Goal: Task Accomplishment & Management: Manage account settings

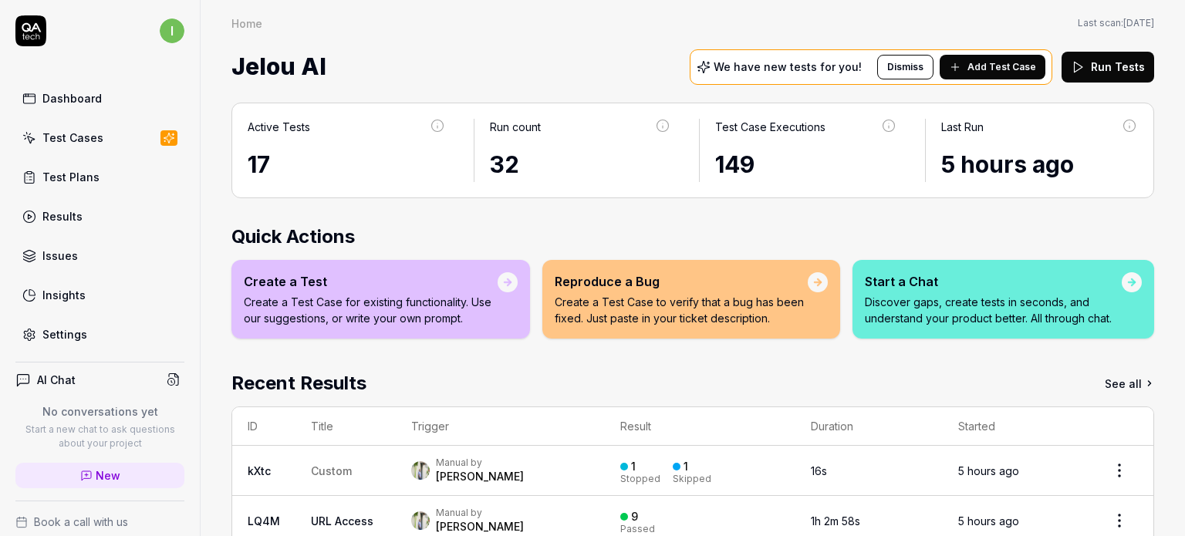
click at [80, 328] on div "Settings" at bounding box center [64, 334] width 45 height 16
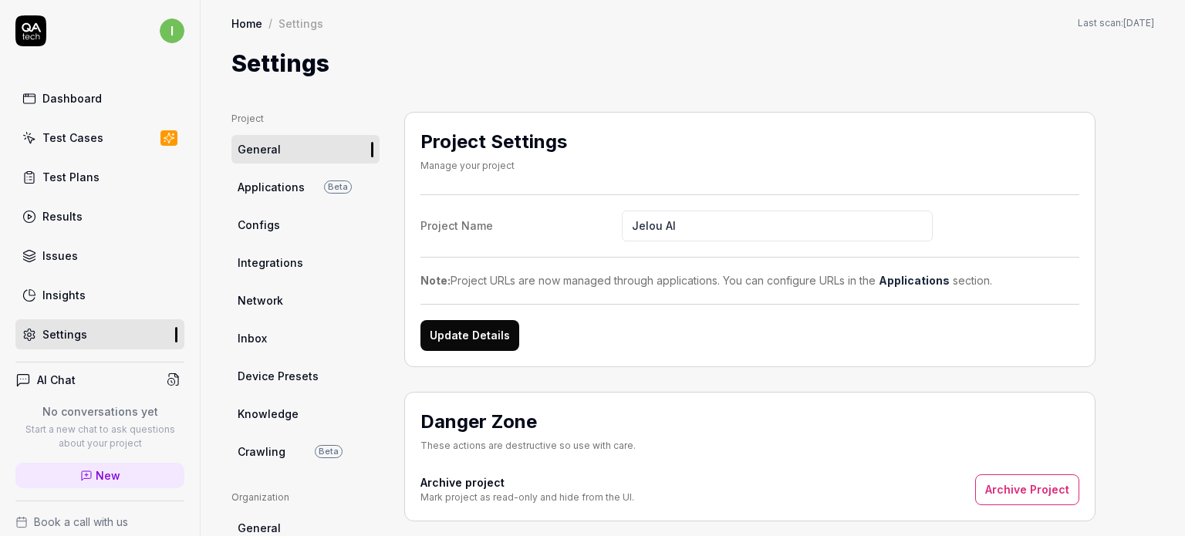
click at [270, 258] on span "Integrations" at bounding box center [271, 263] width 66 height 16
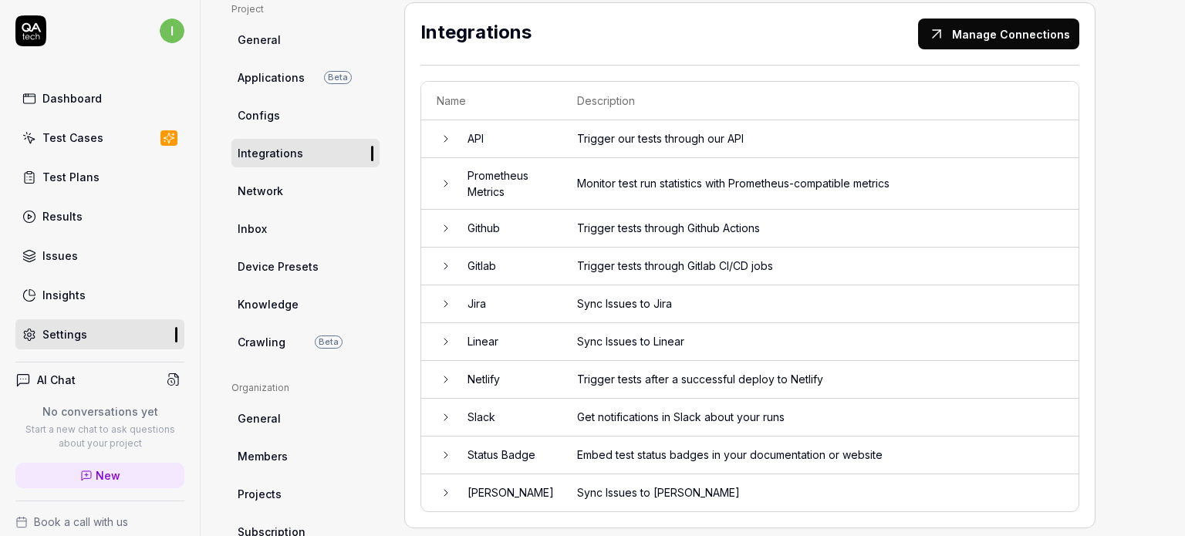
scroll to position [154, 0]
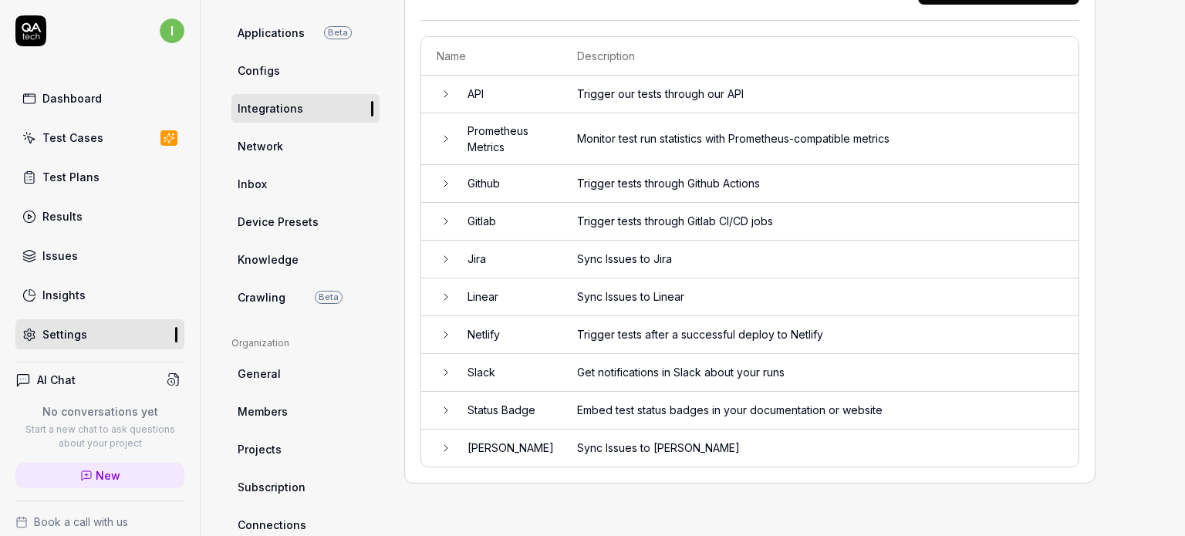
click at [279, 409] on span "Members" at bounding box center [263, 412] width 50 height 16
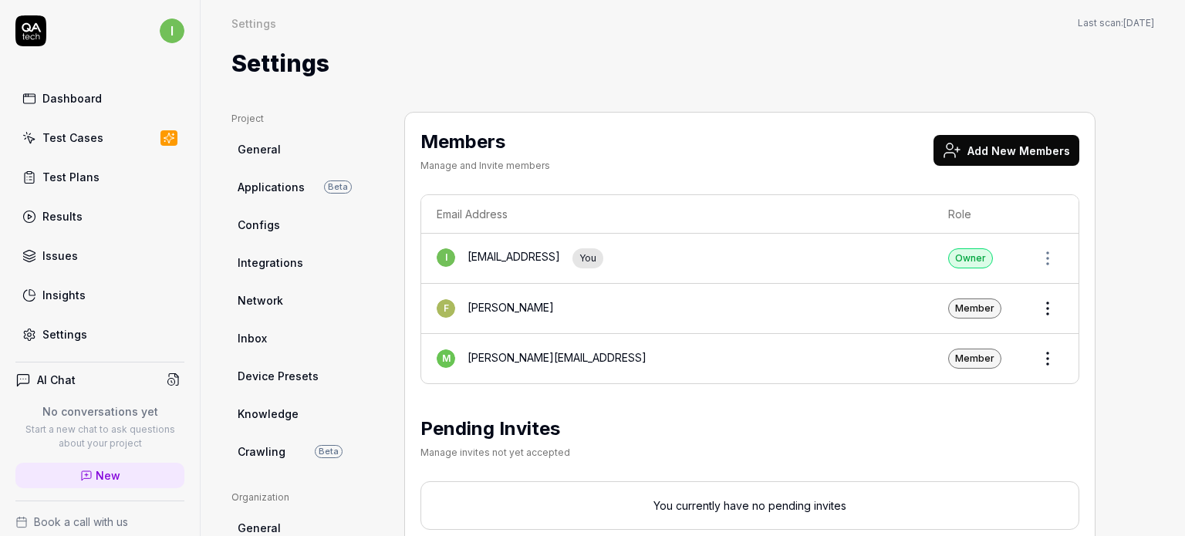
click at [1006, 147] on button "Add New Members" at bounding box center [1007, 150] width 146 height 31
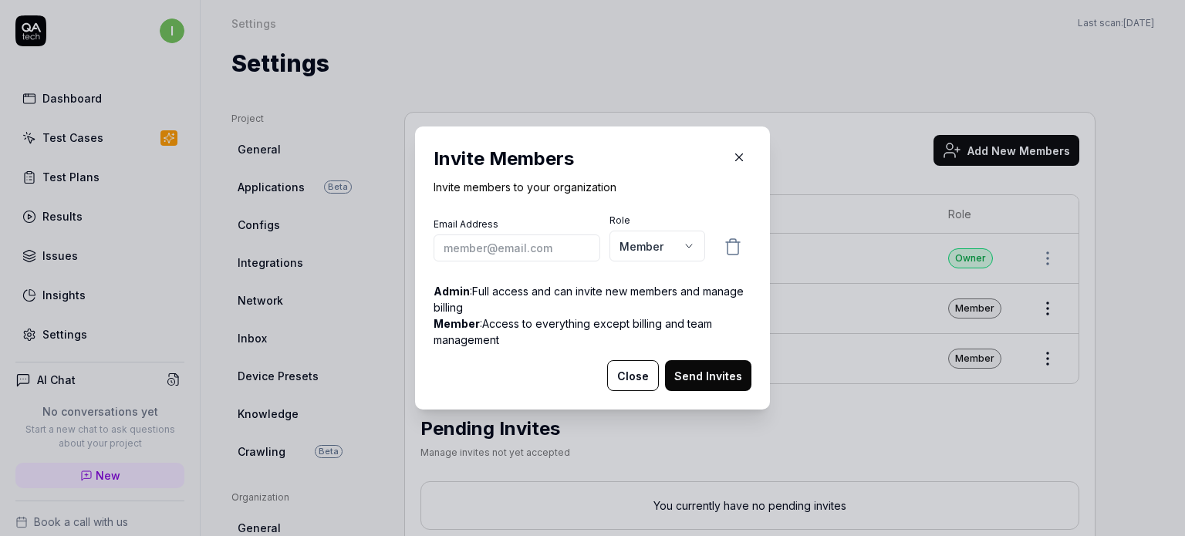
click at [550, 256] on input "email" at bounding box center [517, 248] width 167 height 27
type input "[PERSON_NAME][EMAIL_ADDRESS][PERSON_NAME]"
click at [657, 166] on h2 "Invite Members" at bounding box center [593, 159] width 318 height 28
click at [684, 251] on body "i Dashboard Test Cases Test Plans Results Issues Insights Settings AI Chat No c…" at bounding box center [592, 268] width 1185 height 536
click at [717, 373] on button "Send Invites" at bounding box center [708, 375] width 86 height 31
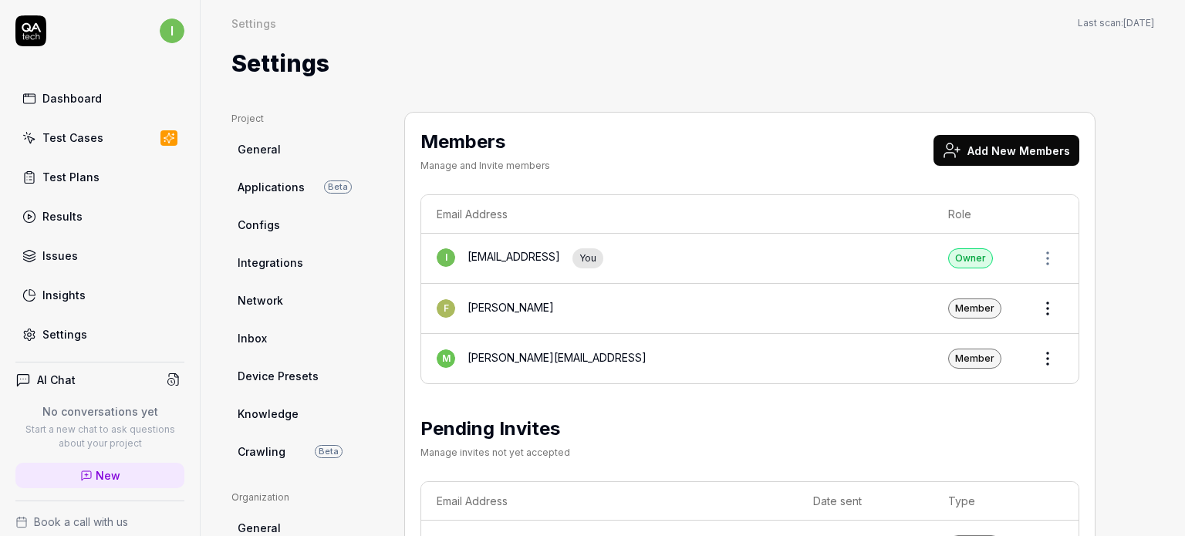
click at [1006, 161] on button "Add New Members" at bounding box center [1007, 150] width 146 height 31
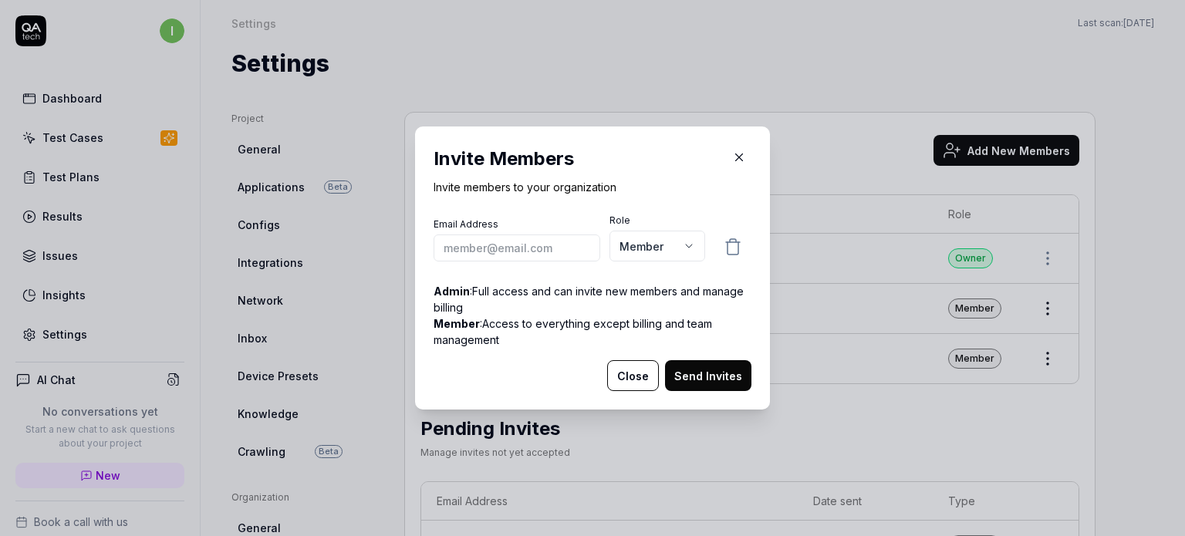
click at [566, 254] on input "email" at bounding box center [517, 248] width 167 height 27
type input "[PERSON_NAME][EMAIL_ADDRESS][PERSON_NAME]"
click at [693, 379] on button "Send Invites" at bounding box center [708, 375] width 86 height 31
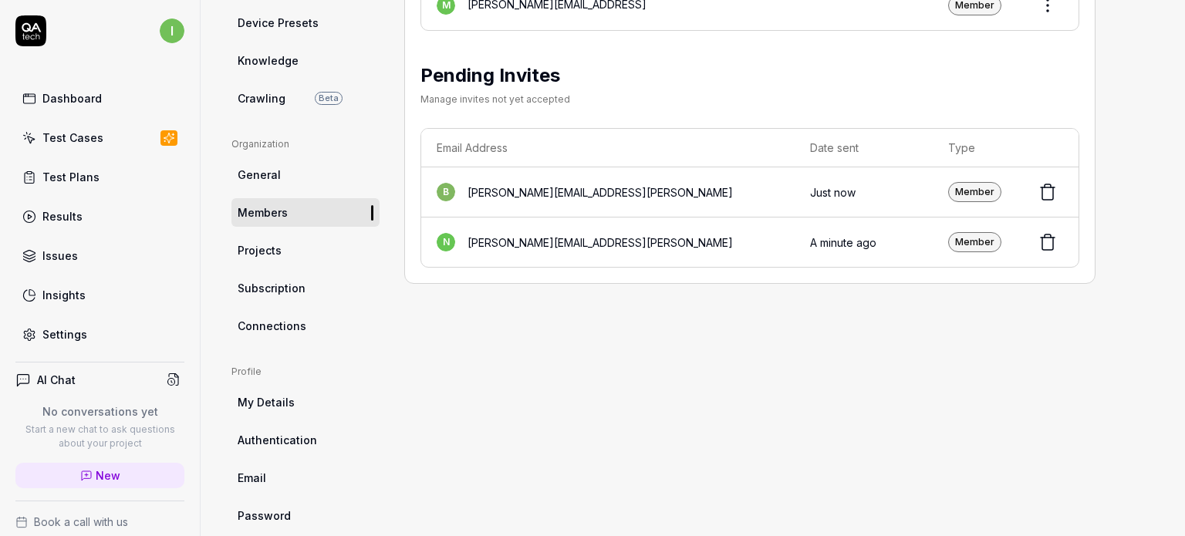
scroll to position [377, 0]
